Goal: Information Seeking & Learning: Learn about a topic

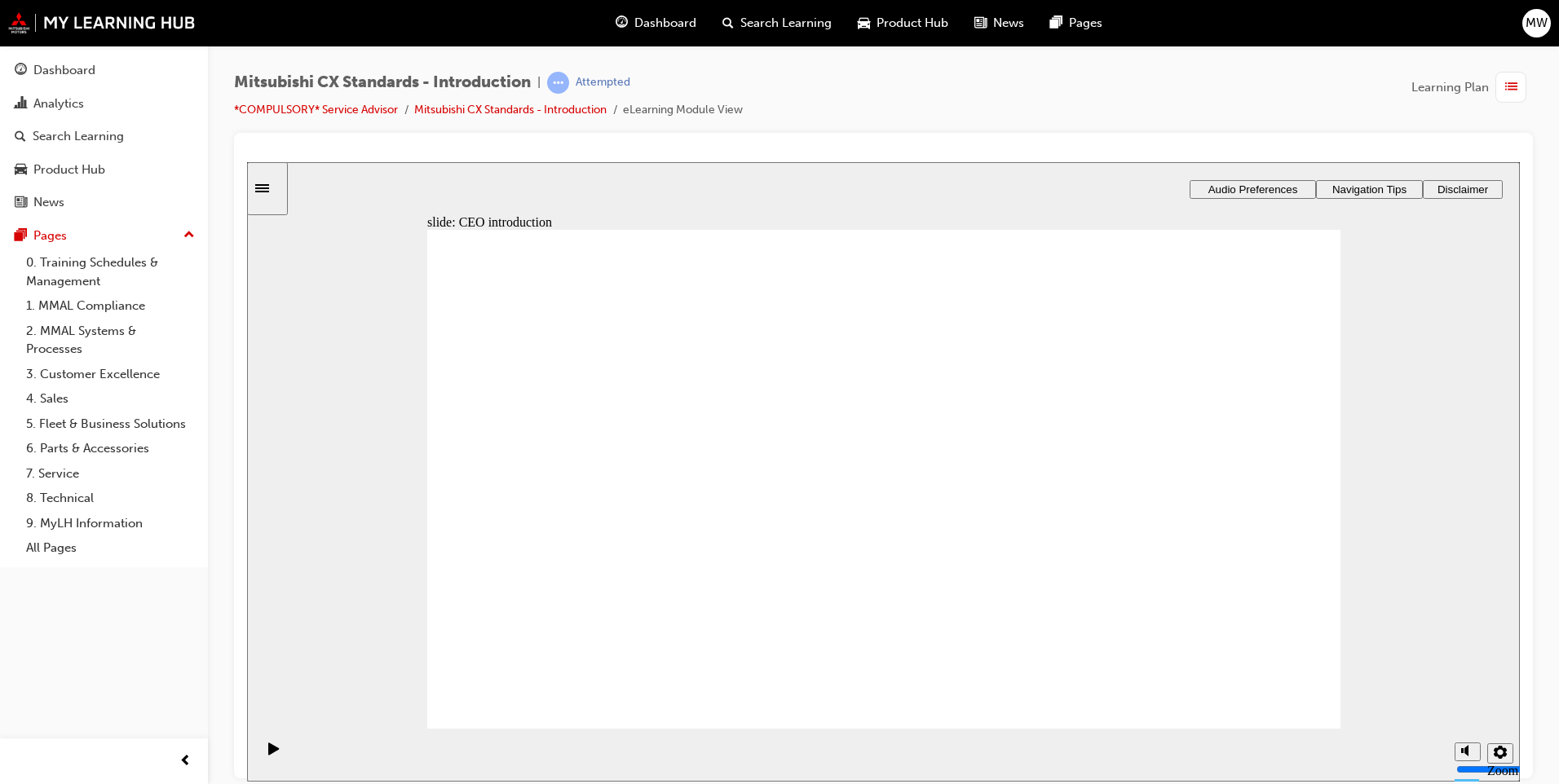
click at [1506, 81] on span "list-icon" at bounding box center [1511, 87] width 12 height 20
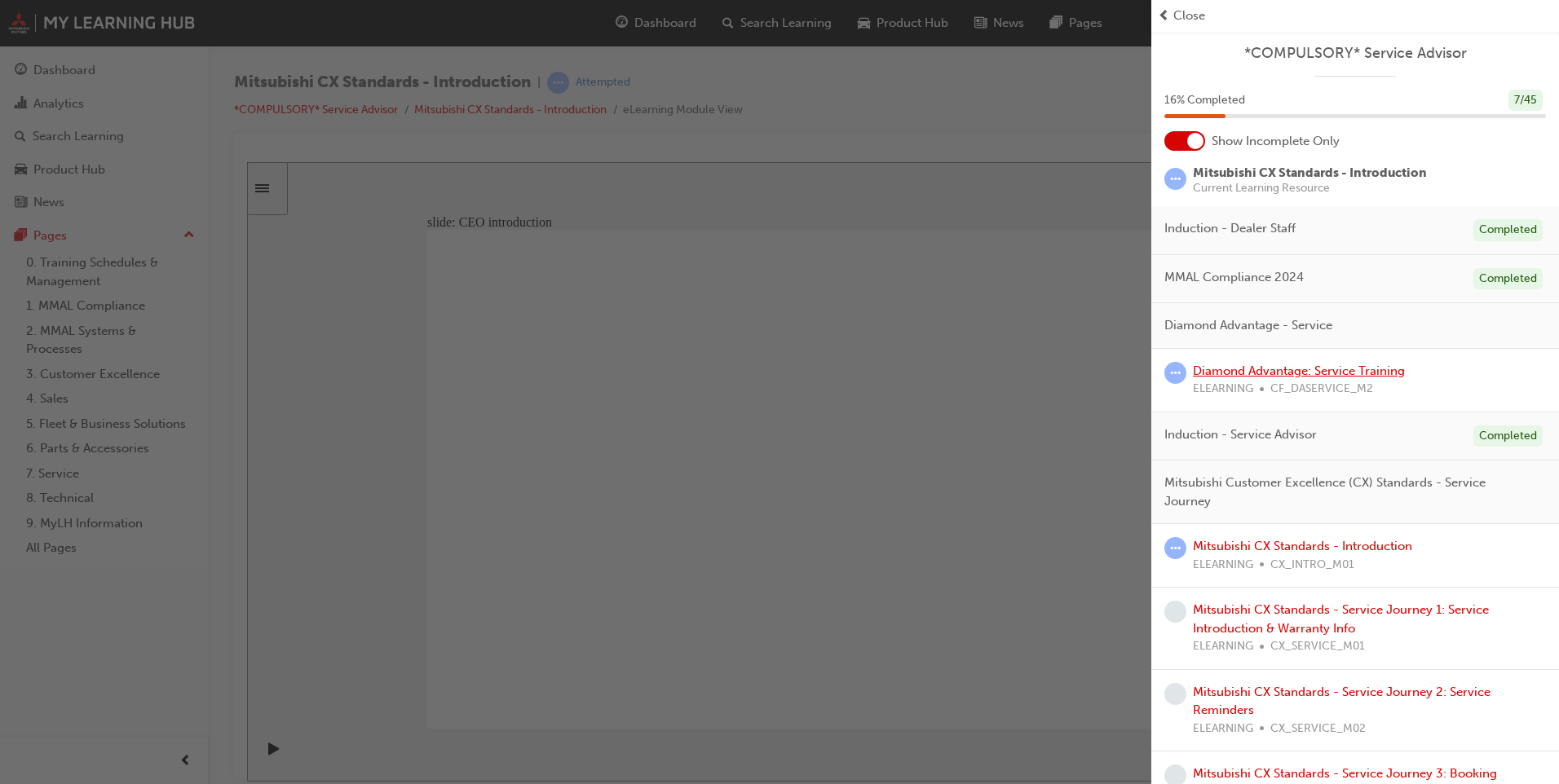
click at [1332, 371] on link "Diamond Advantage: Service Training" at bounding box center [1299, 371] width 212 height 15
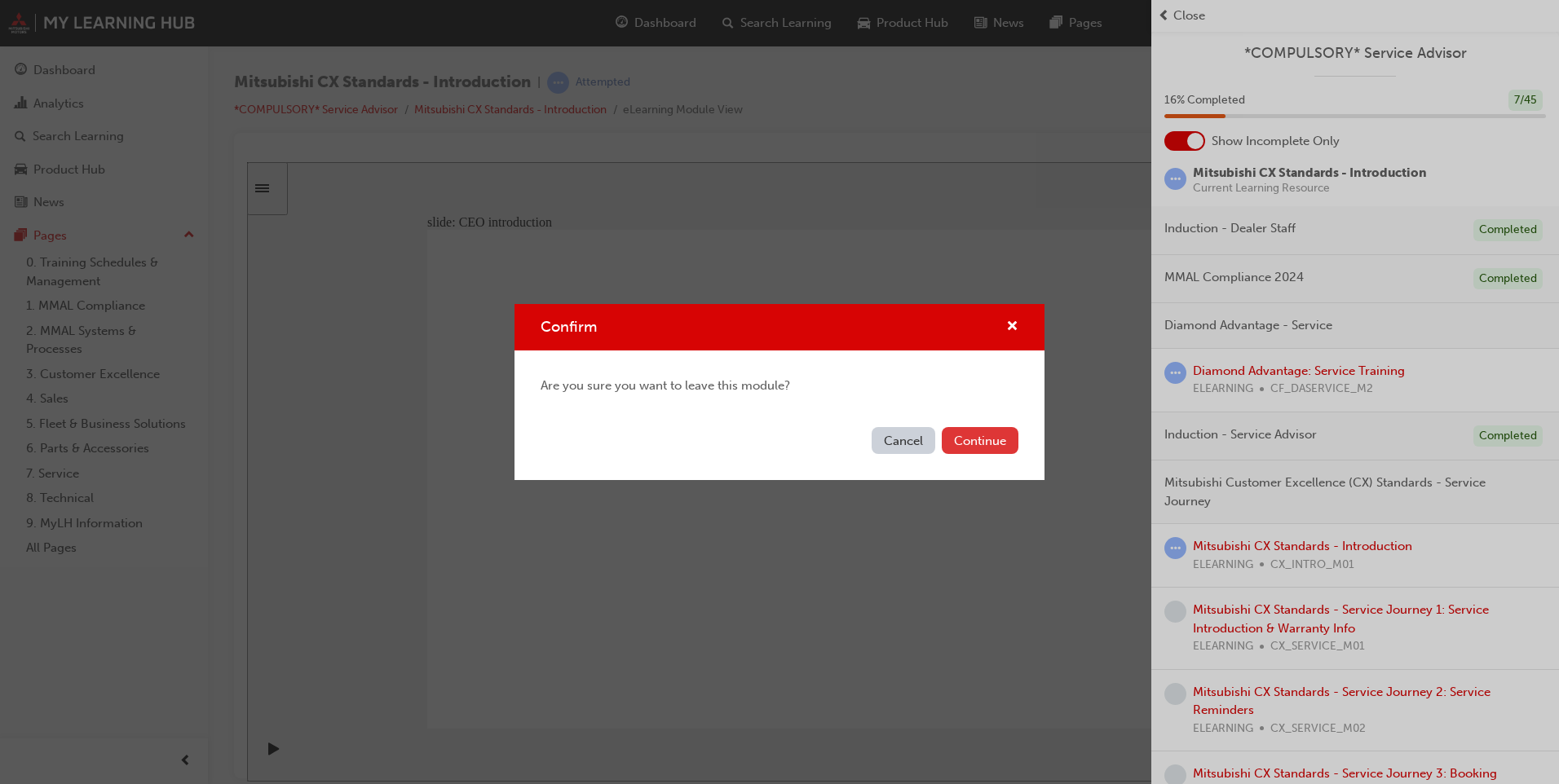
click at [996, 447] on button "Continue" at bounding box center [980, 441] width 77 height 26
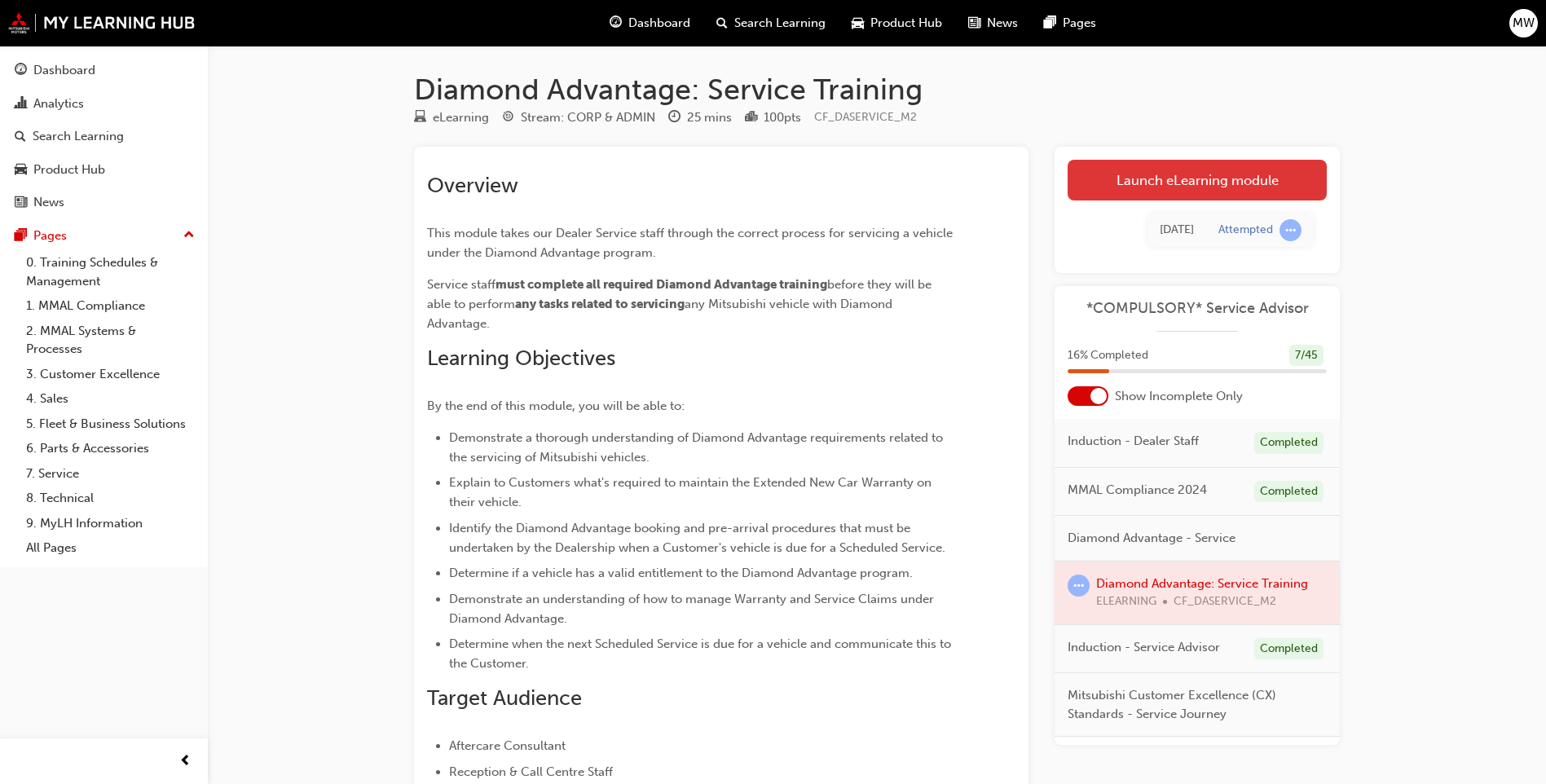
click at [1180, 185] on link "Launch eLearning module" at bounding box center [1197, 180] width 260 height 41
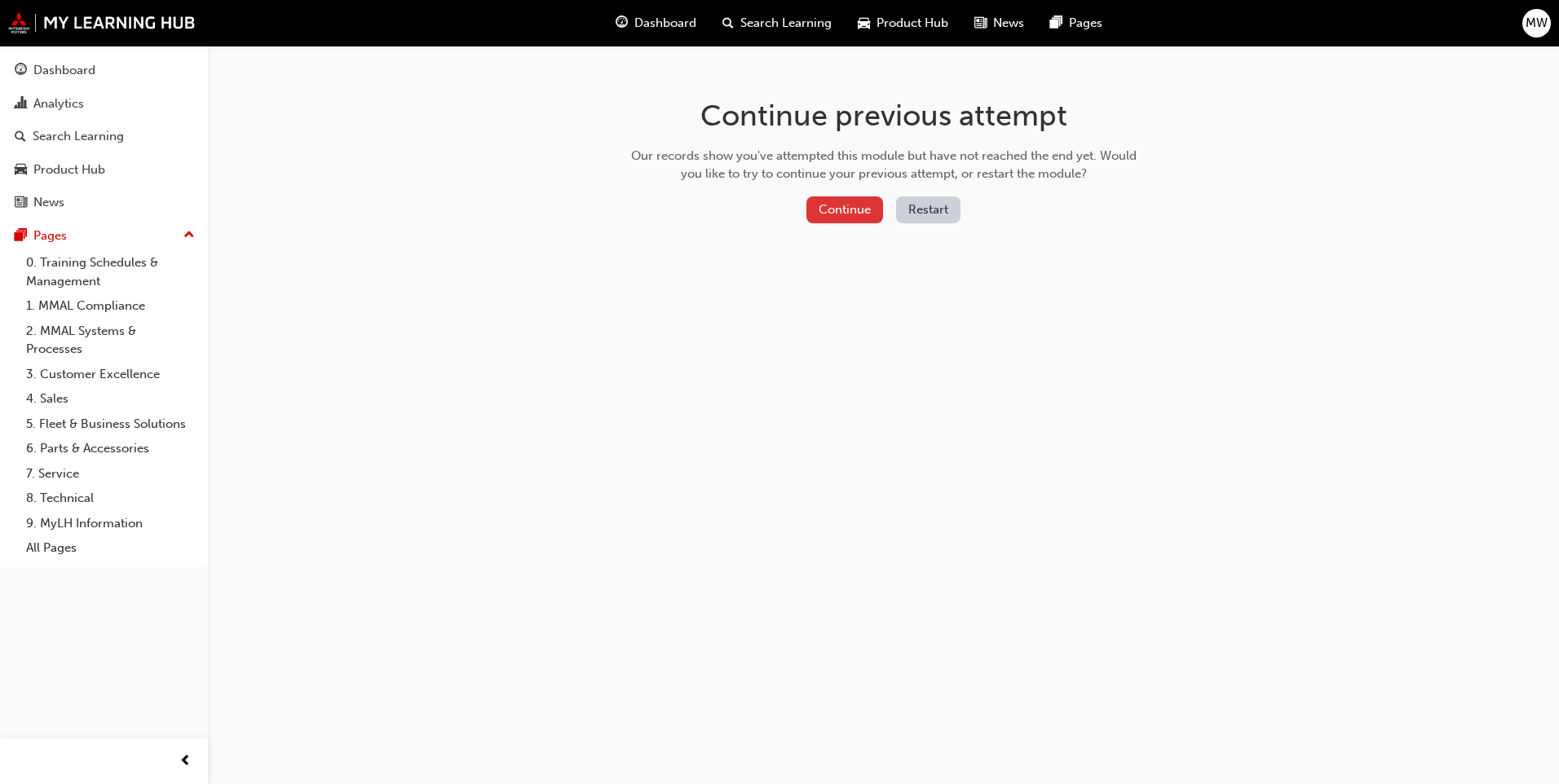
click at [839, 200] on button "Continue" at bounding box center [844, 209] width 77 height 26
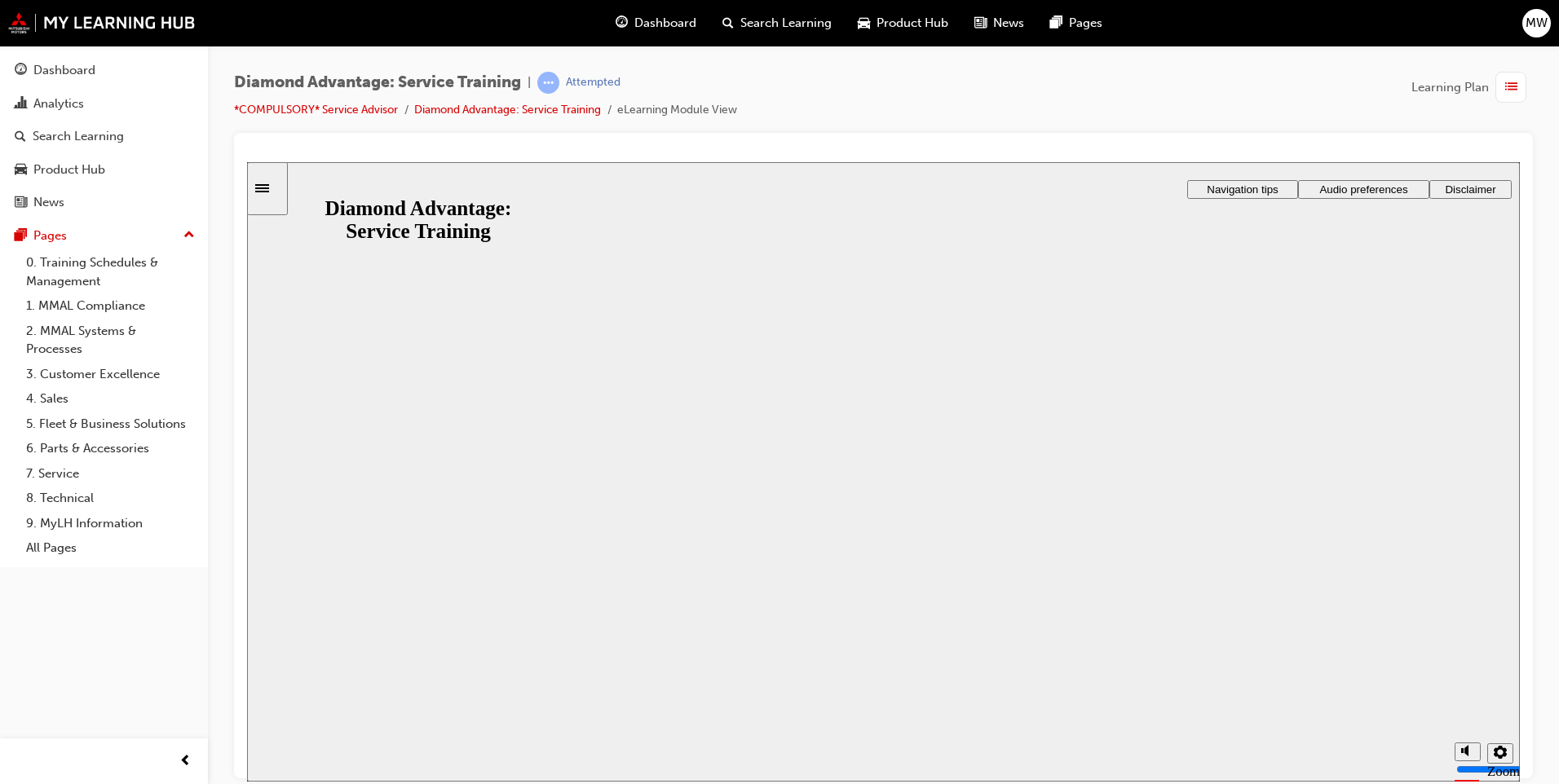
click at [312, 759] on button "Resume" at bounding box center [279, 770] width 64 height 21
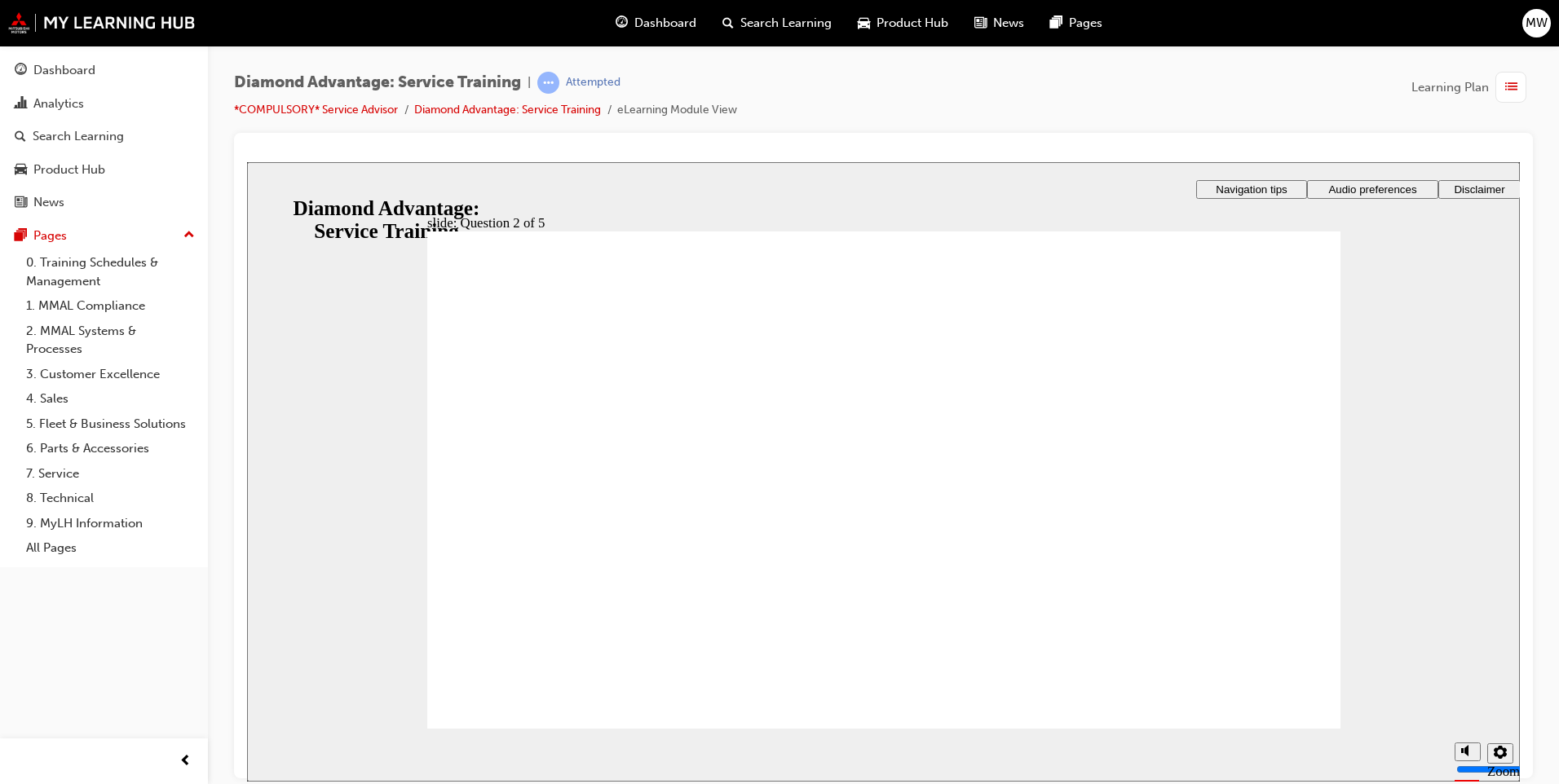
checkbox input "true"
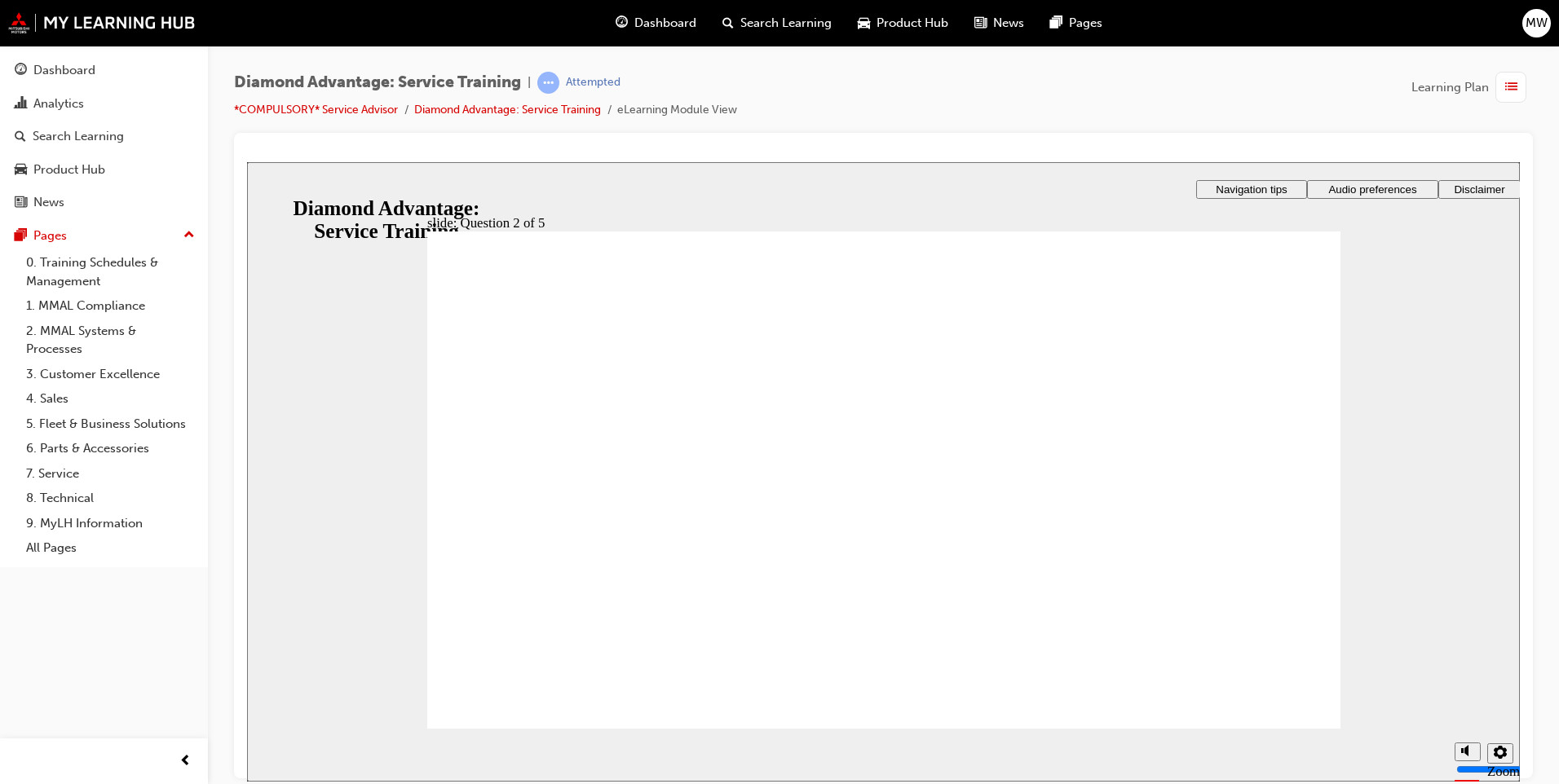
checkbox input "true"
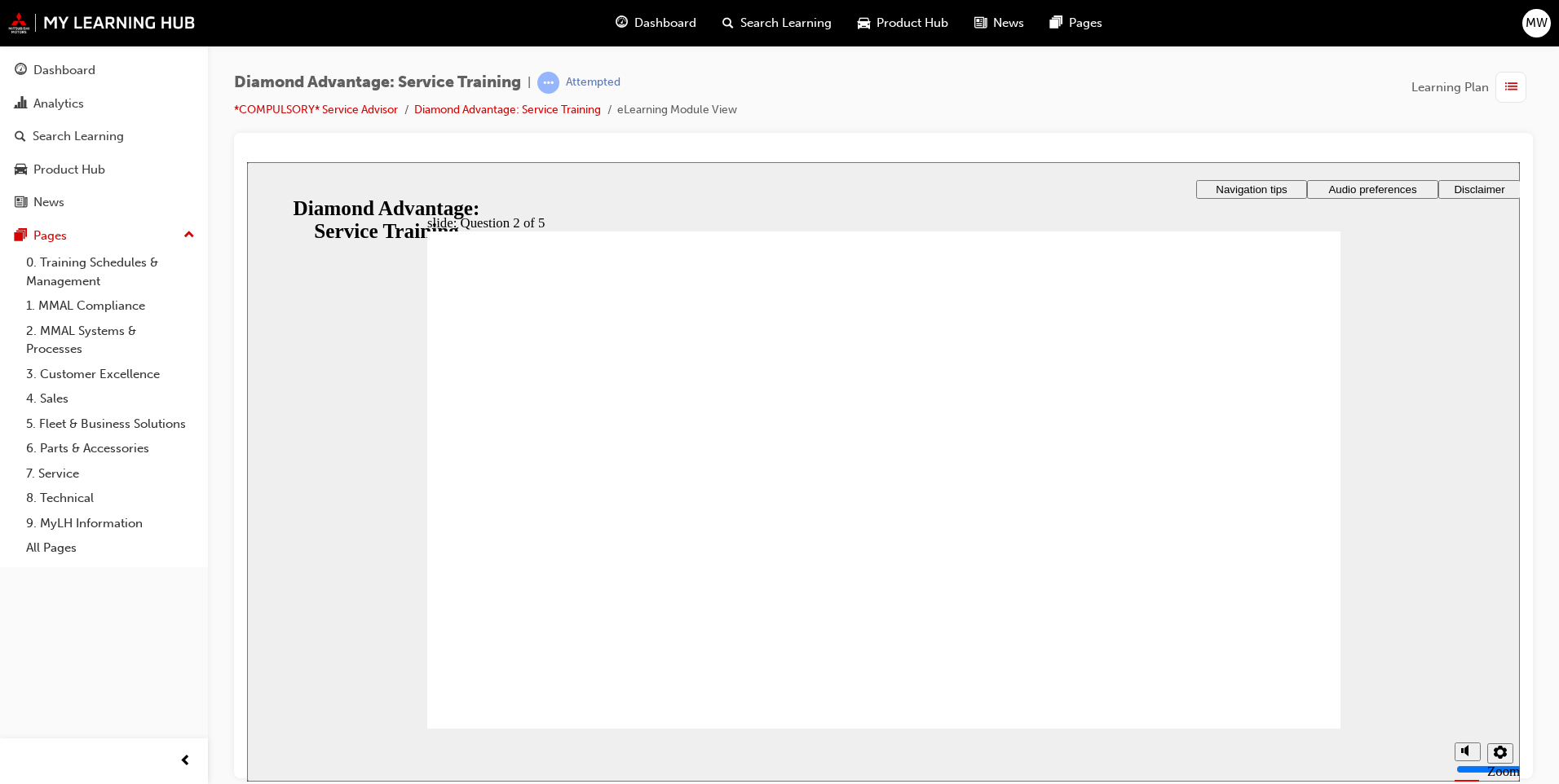
checkbox input "false"
drag, startPoint x: 476, startPoint y: 482, endPoint x: 485, endPoint y: 486, distance: 9.8
checkbox input "true"
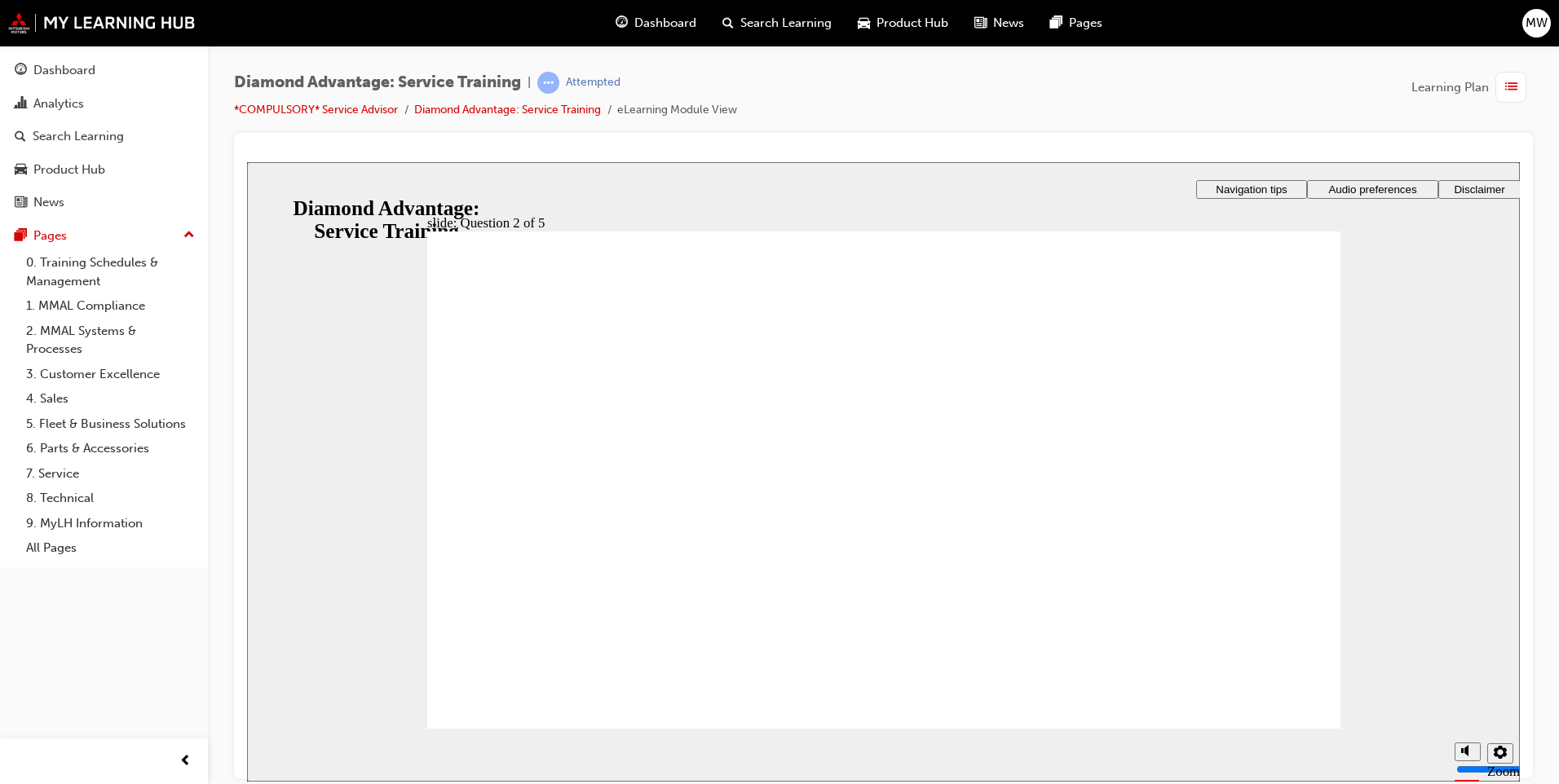
checkbox input "true"
checkbox input "false"
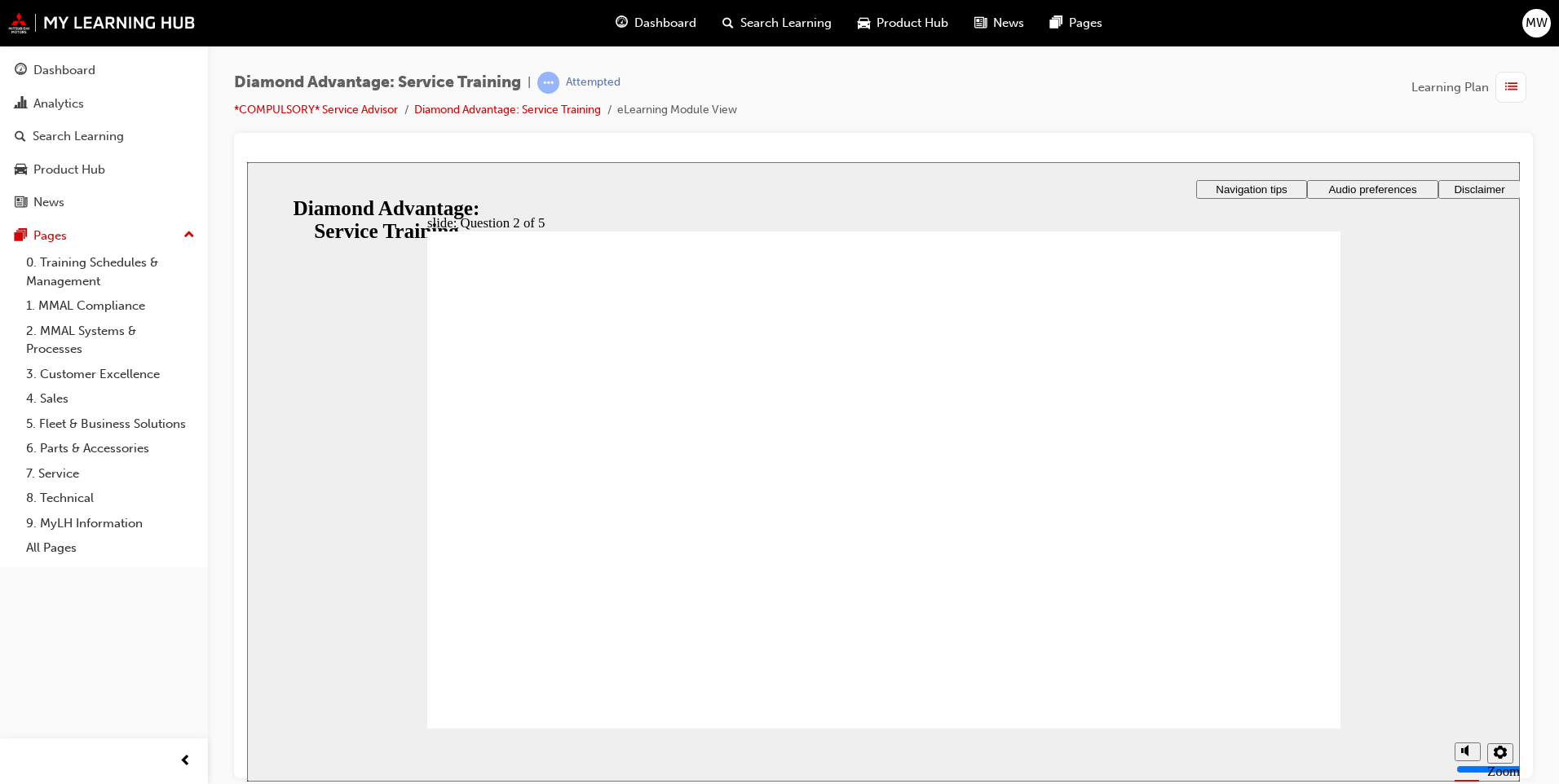
drag, startPoint x: 484, startPoint y: 536, endPoint x: 491, endPoint y: 509, distance: 27.9
checkbox input "false"
drag, startPoint x: 482, startPoint y: 493, endPoint x: 488, endPoint y: 501, distance: 10.0
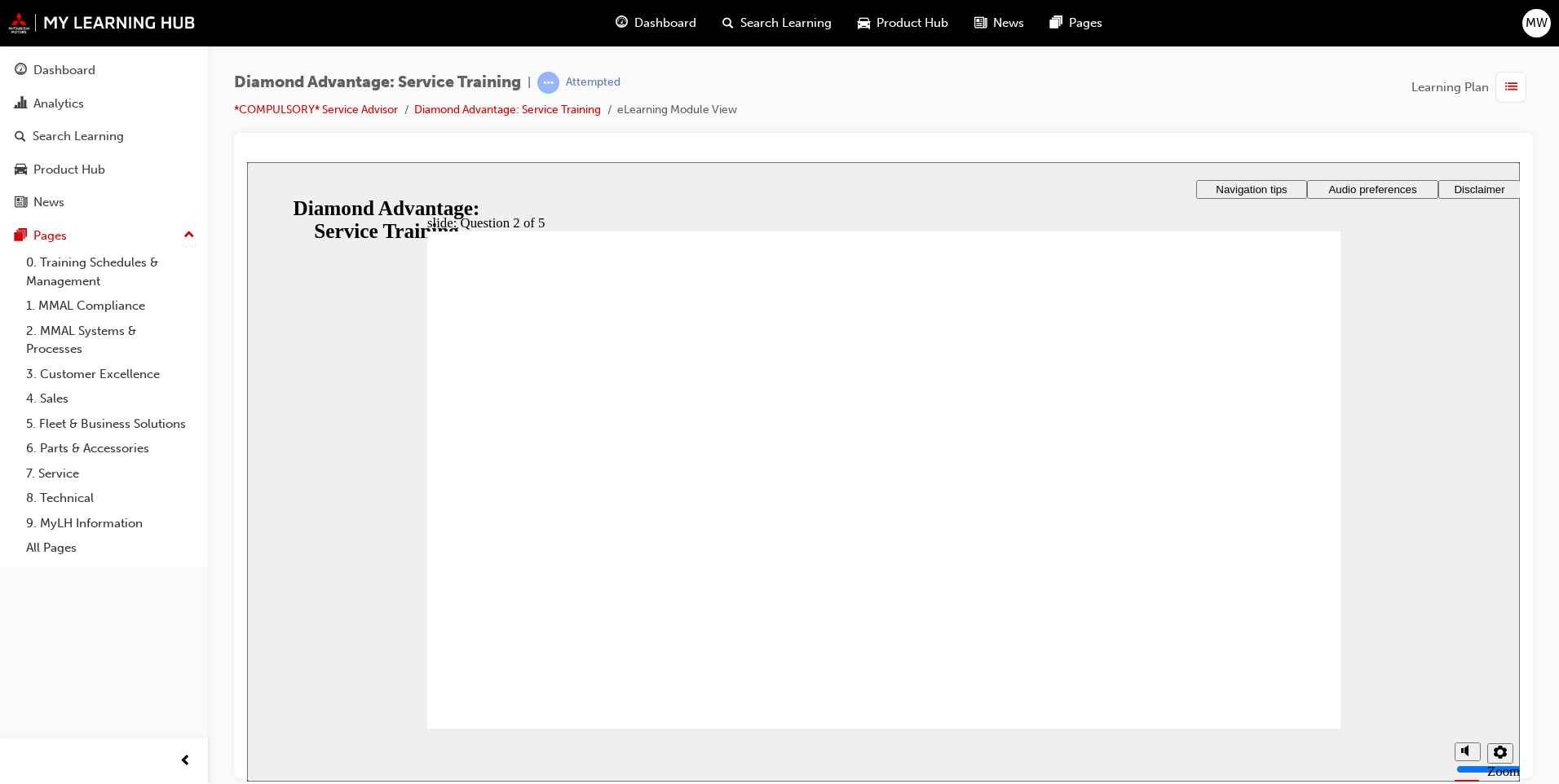
checkbox input "false"
drag, startPoint x: 483, startPoint y: 524, endPoint x: 486, endPoint y: 501, distance: 23.2
checkbox input "true"
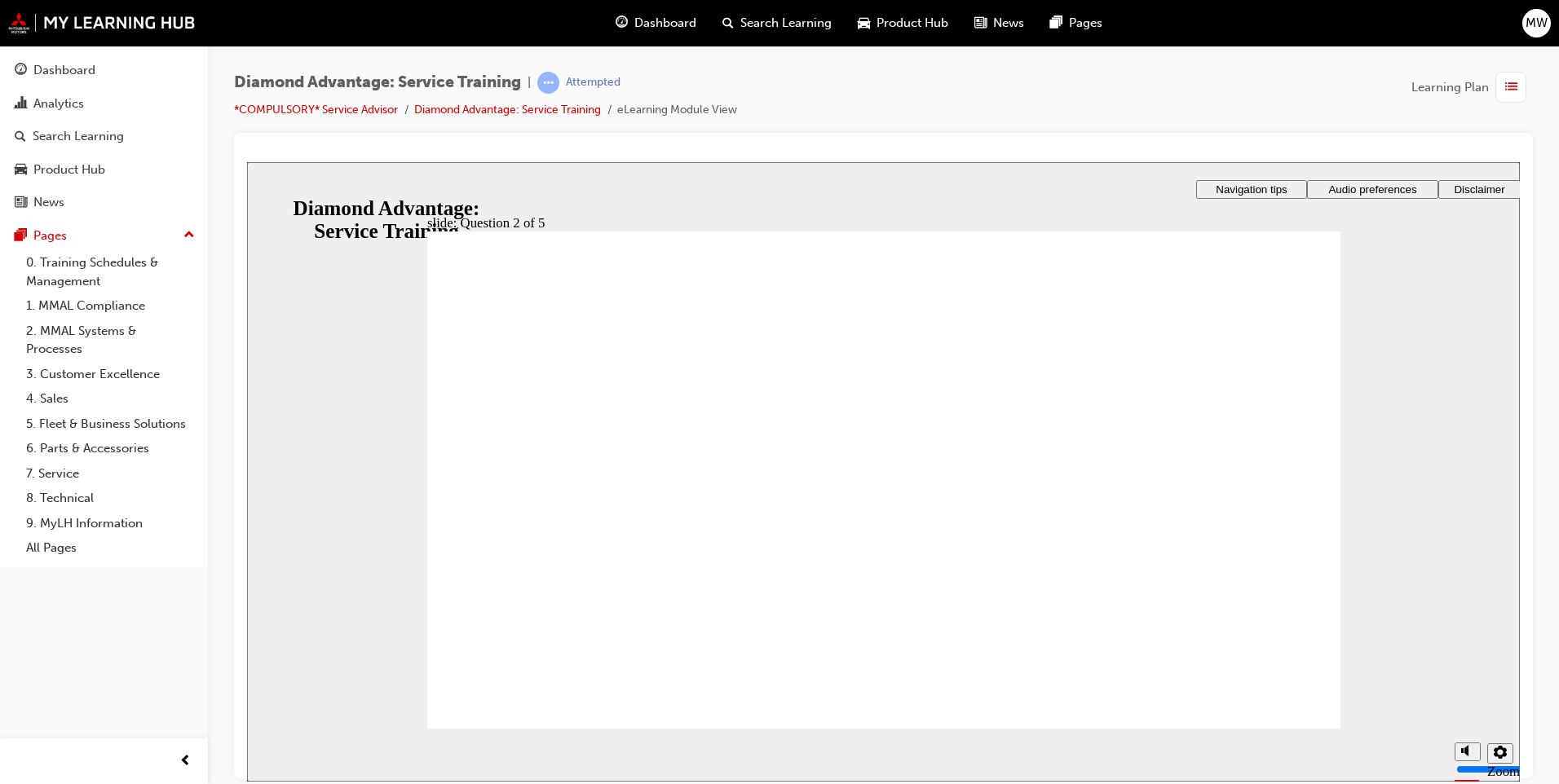
checkbox input "true"
